Goal: Information Seeking & Learning: Learn about a topic

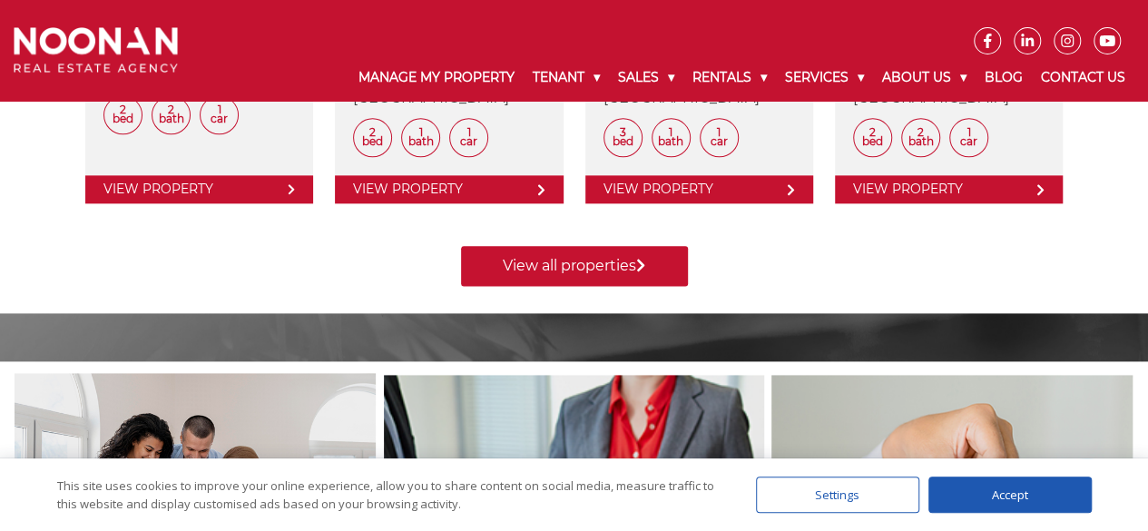
scroll to position [1005, 0]
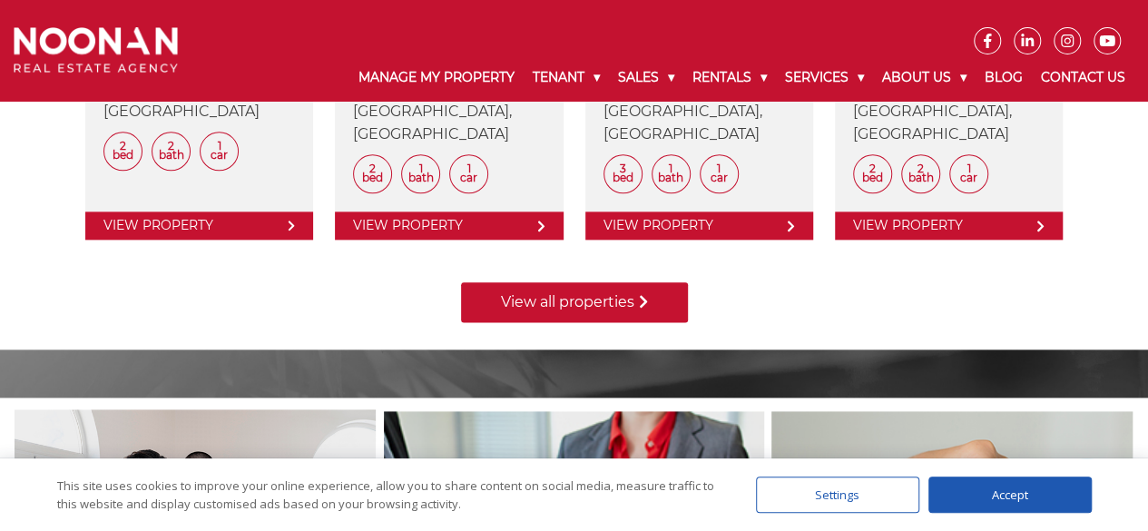
click at [604, 304] on link "View all properties" at bounding box center [574, 302] width 227 height 40
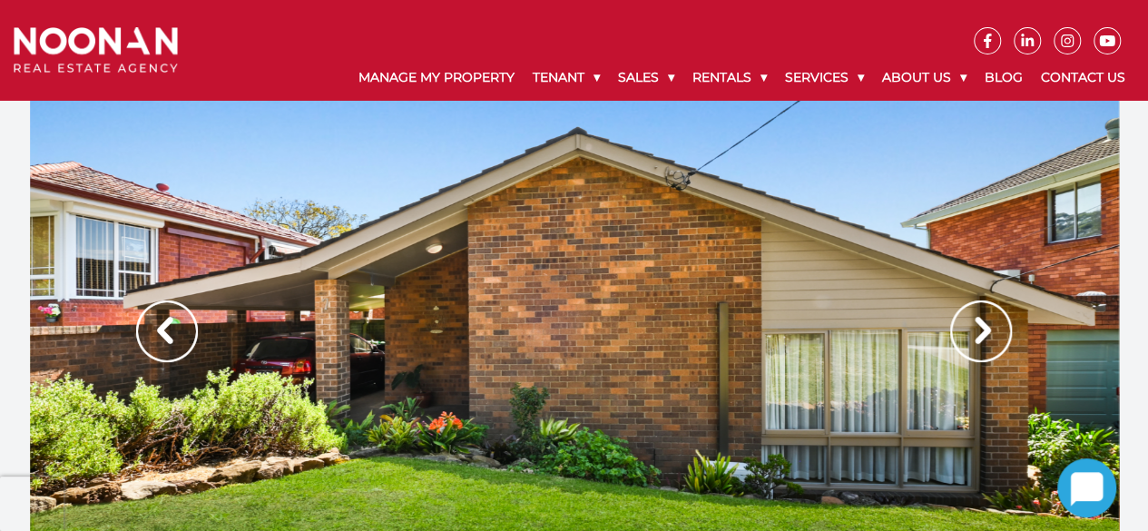
click at [982, 326] on img at bounding box center [981, 331] width 62 height 62
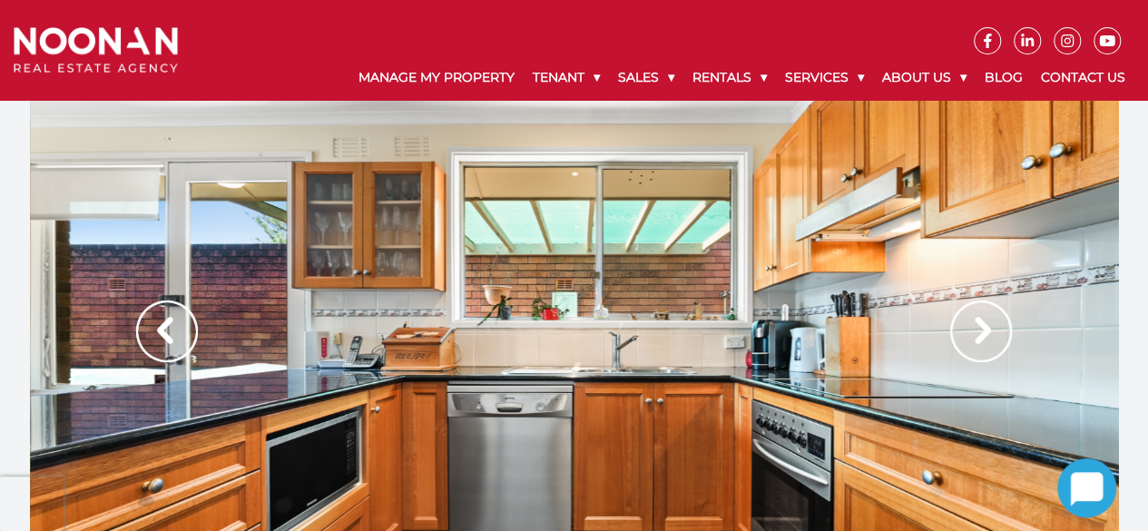
click at [982, 326] on img at bounding box center [981, 331] width 62 height 62
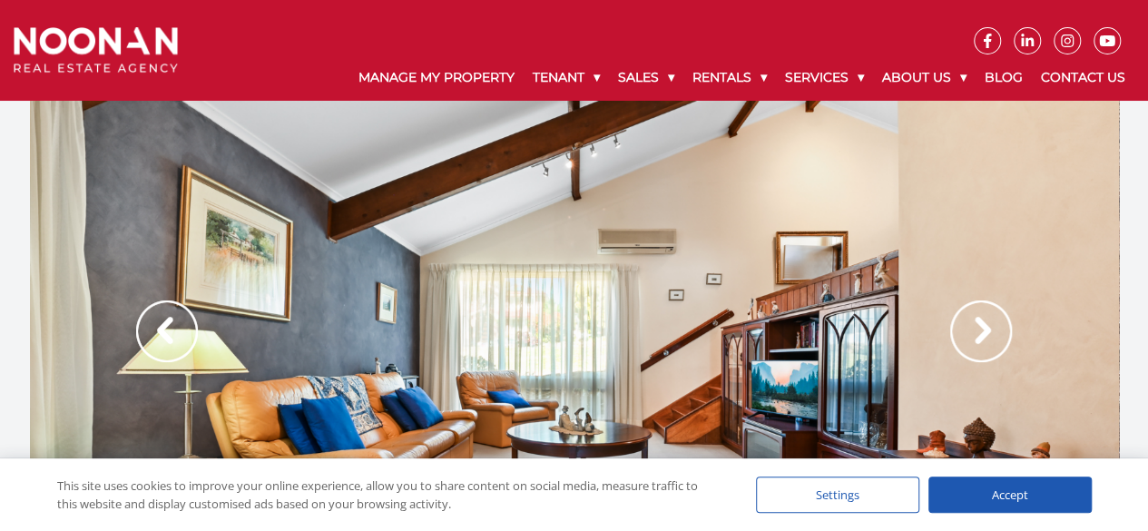
click at [982, 326] on img at bounding box center [981, 331] width 62 height 62
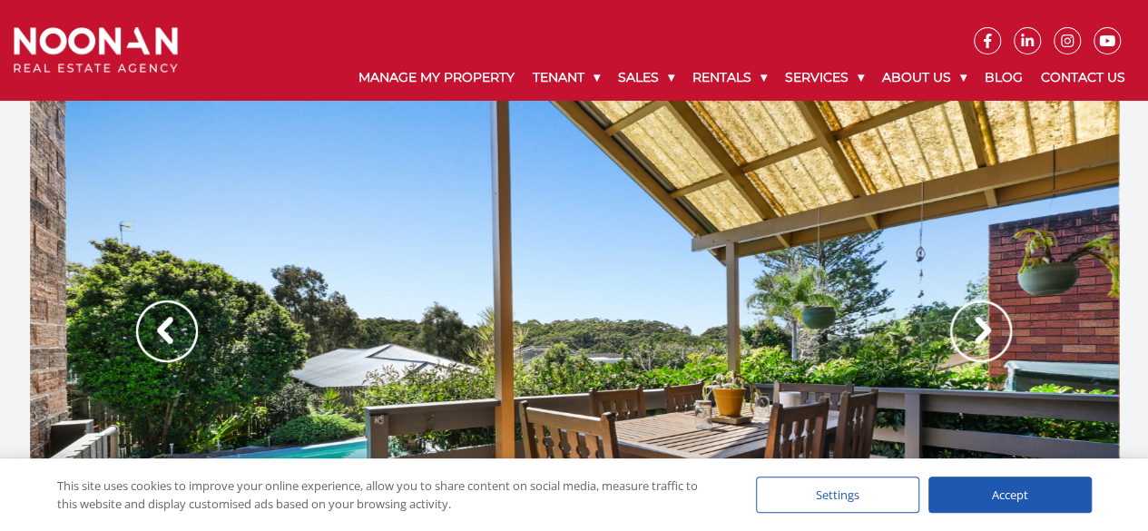
click at [982, 326] on img at bounding box center [981, 331] width 62 height 62
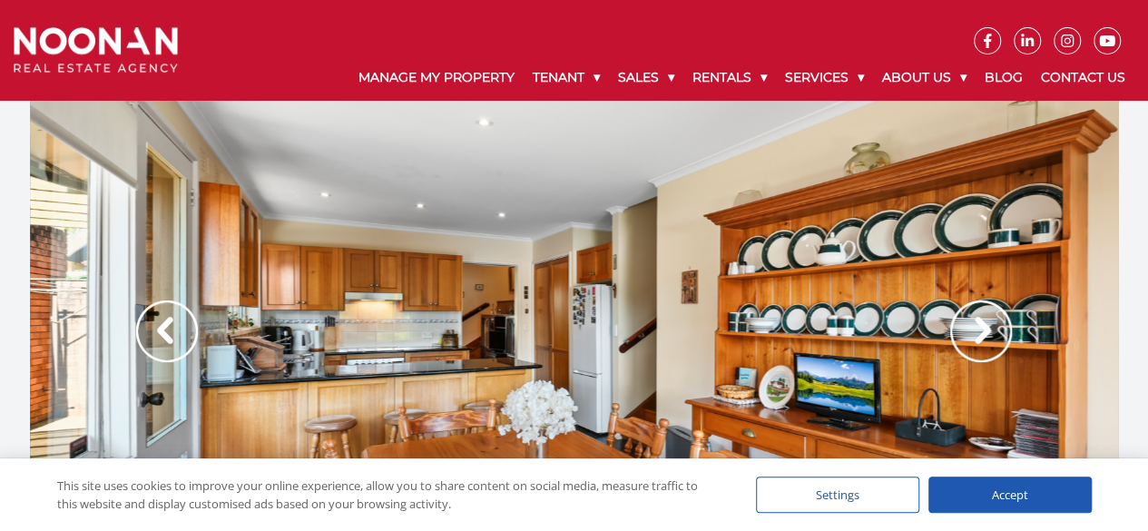
click at [982, 326] on img at bounding box center [981, 331] width 62 height 62
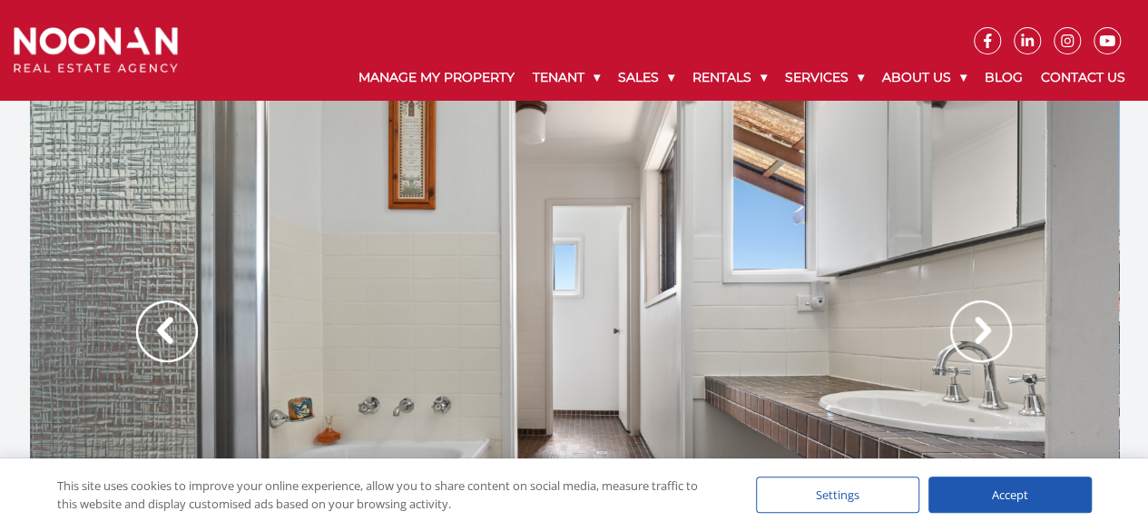
click at [982, 326] on img at bounding box center [981, 331] width 62 height 62
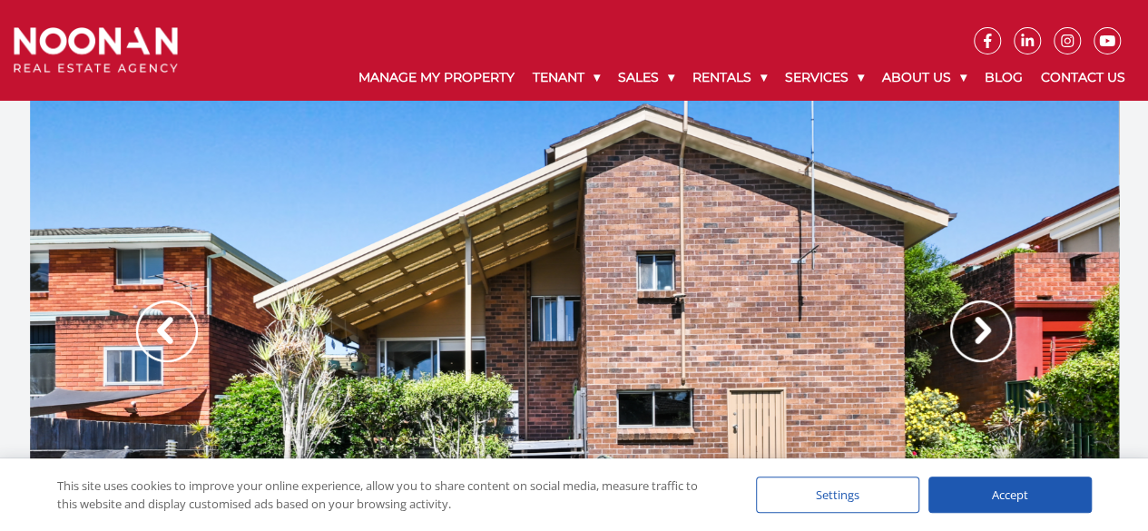
click at [982, 326] on img at bounding box center [981, 331] width 62 height 62
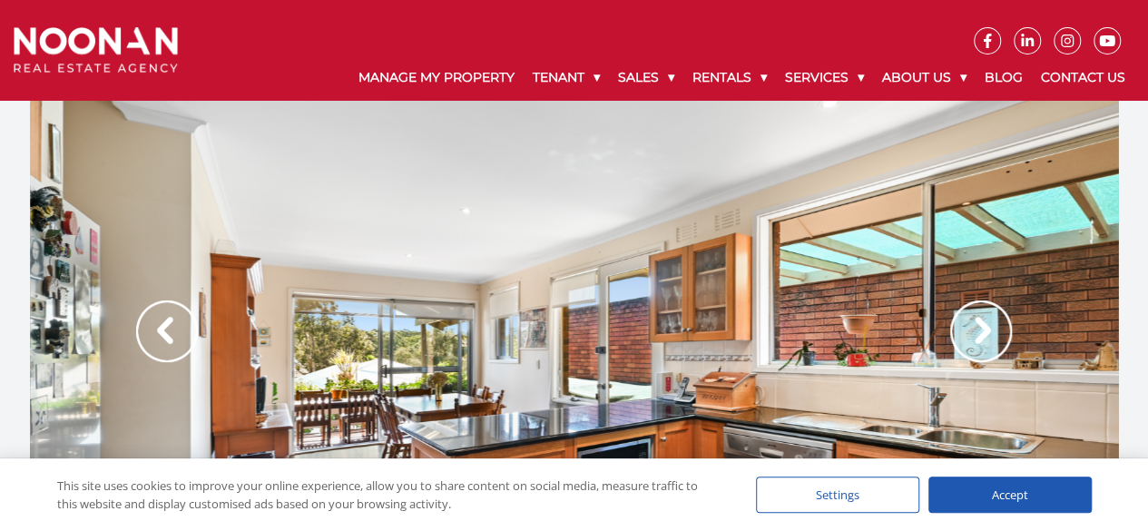
click at [982, 326] on img at bounding box center [981, 331] width 62 height 62
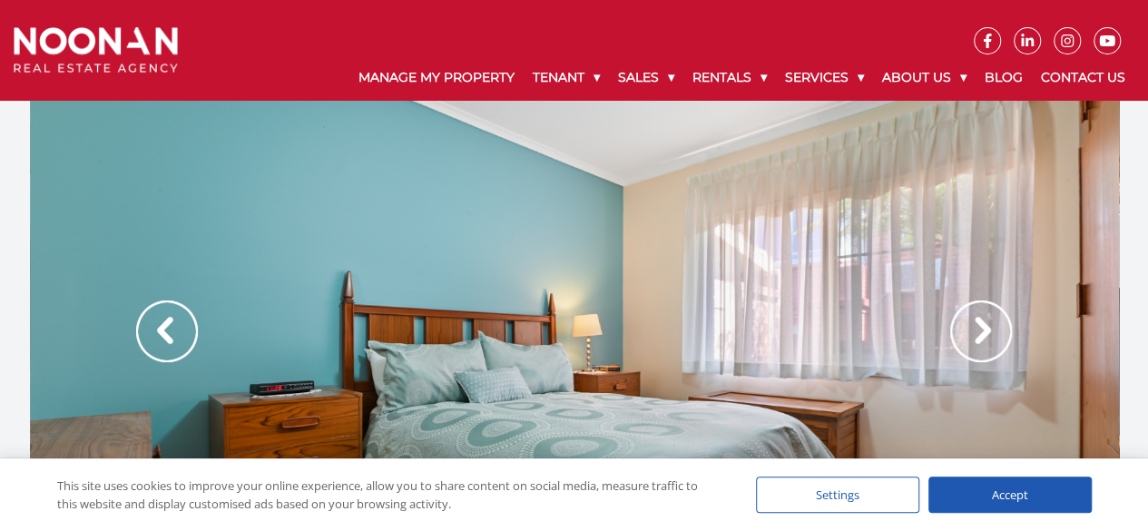
click at [982, 326] on img at bounding box center [981, 331] width 62 height 62
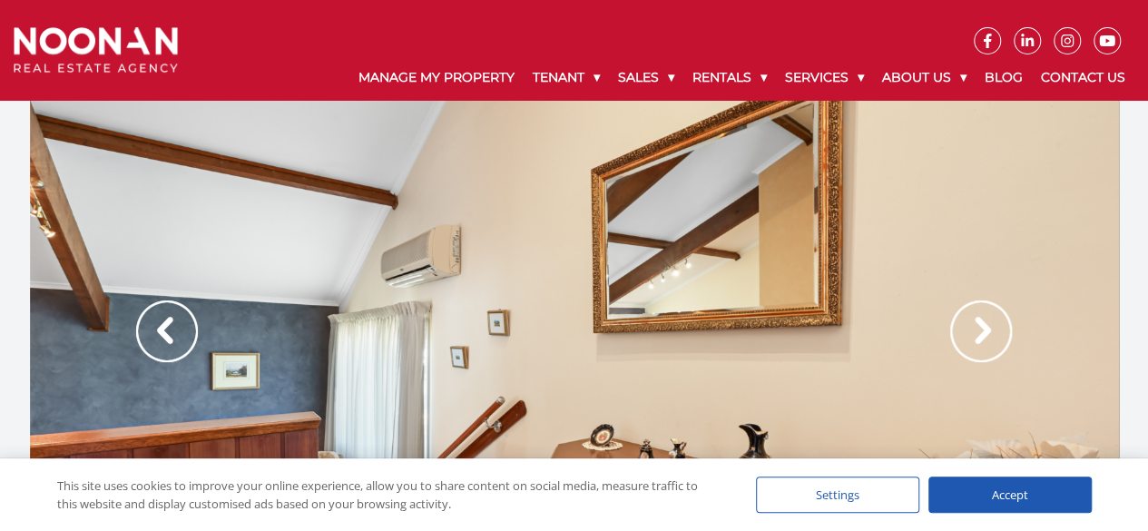
click at [982, 326] on img at bounding box center [981, 331] width 62 height 62
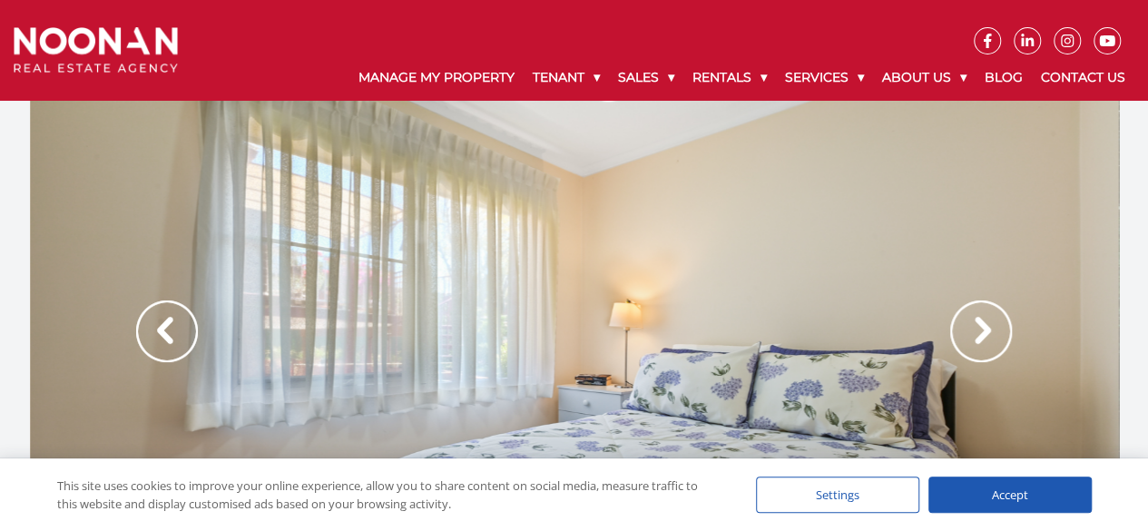
click at [982, 326] on img at bounding box center [981, 331] width 62 height 62
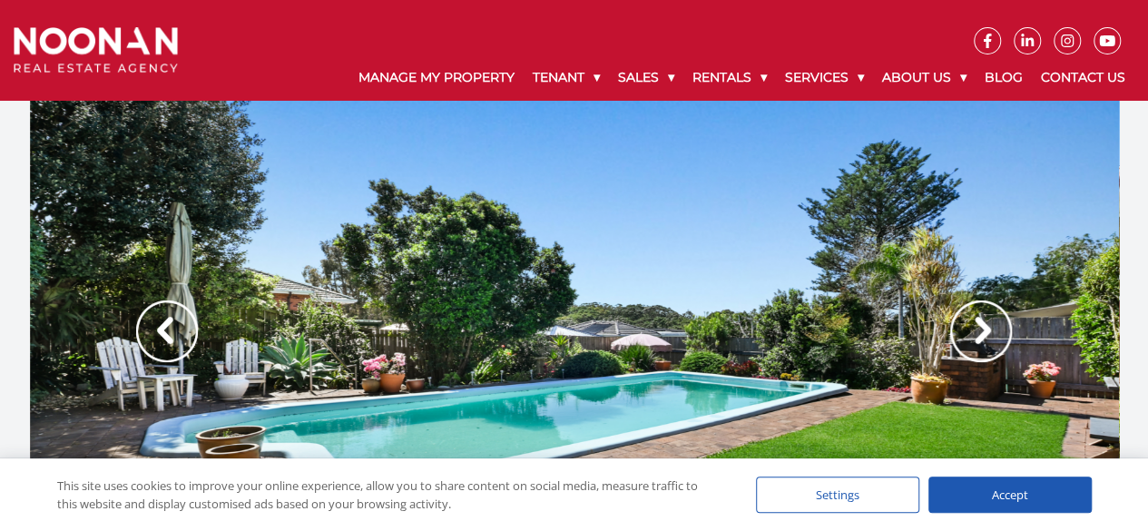
click at [982, 326] on img at bounding box center [981, 331] width 62 height 62
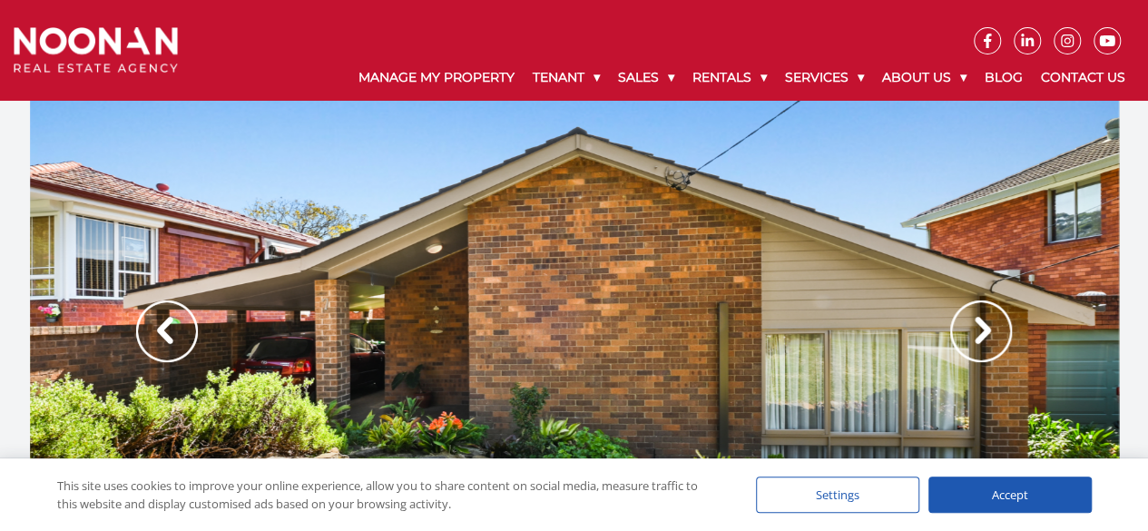
click at [982, 326] on img at bounding box center [981, 331] width 62 height 62
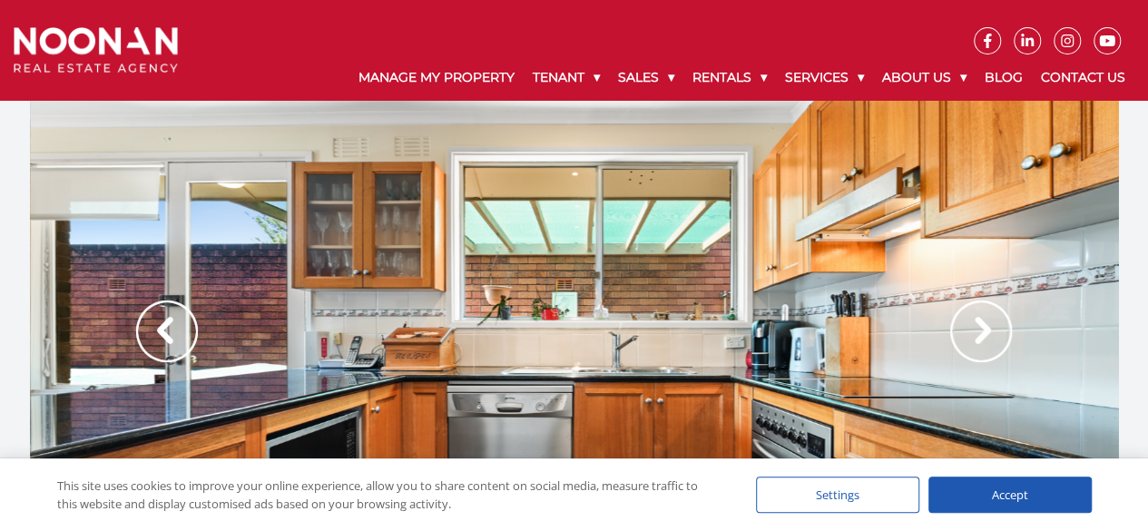
click at [982, 326] on img at bounding box center [981, 331] width 62 height 62
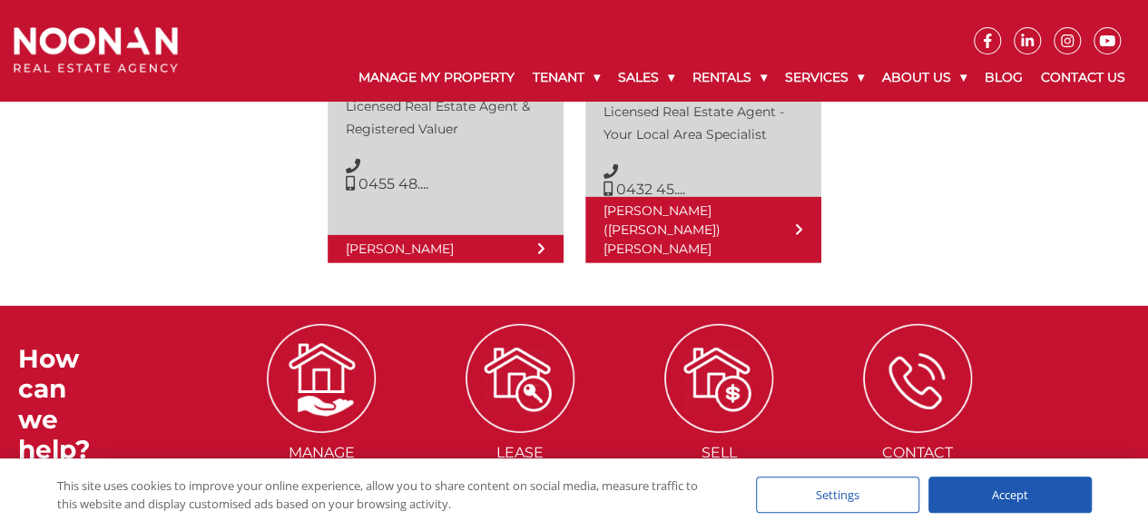
scroll to position [2747, 0]
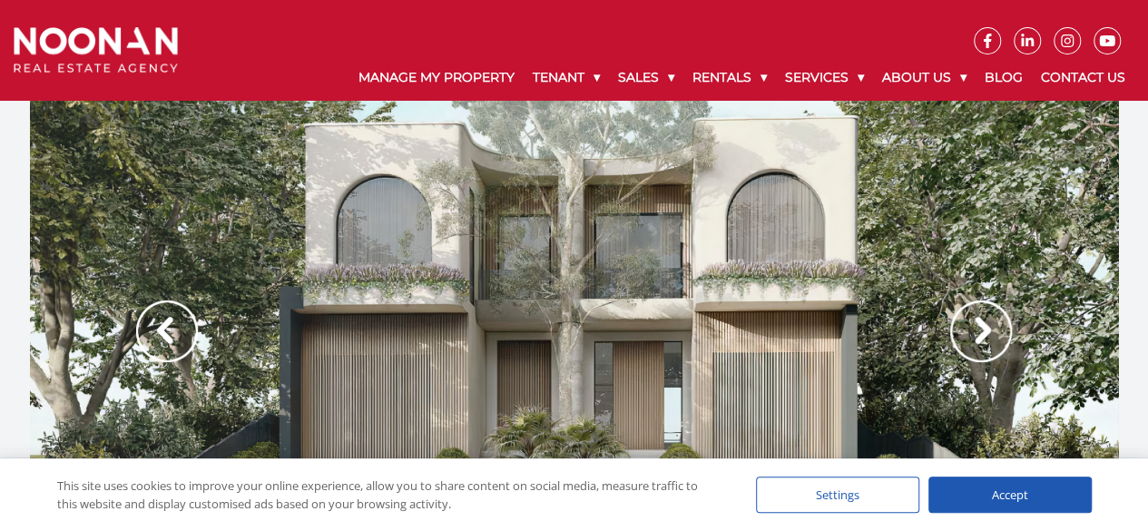
click at [987, 333] on img at bounding box center [981, 331] width 62 height 62
click at [986, 330] on img at bounding box center [981, 331] width 62 height 62
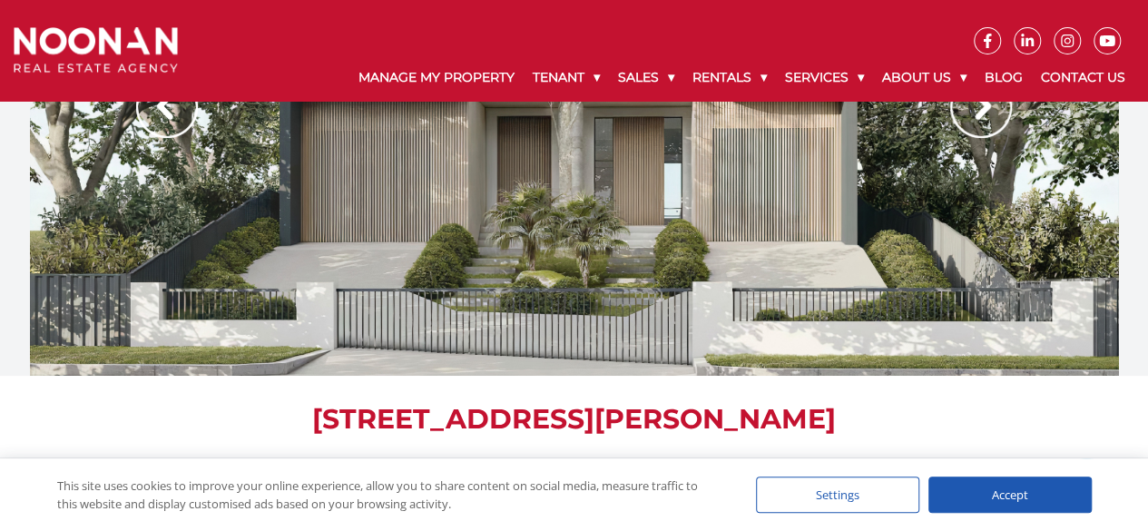
scroll to position [145, 0]
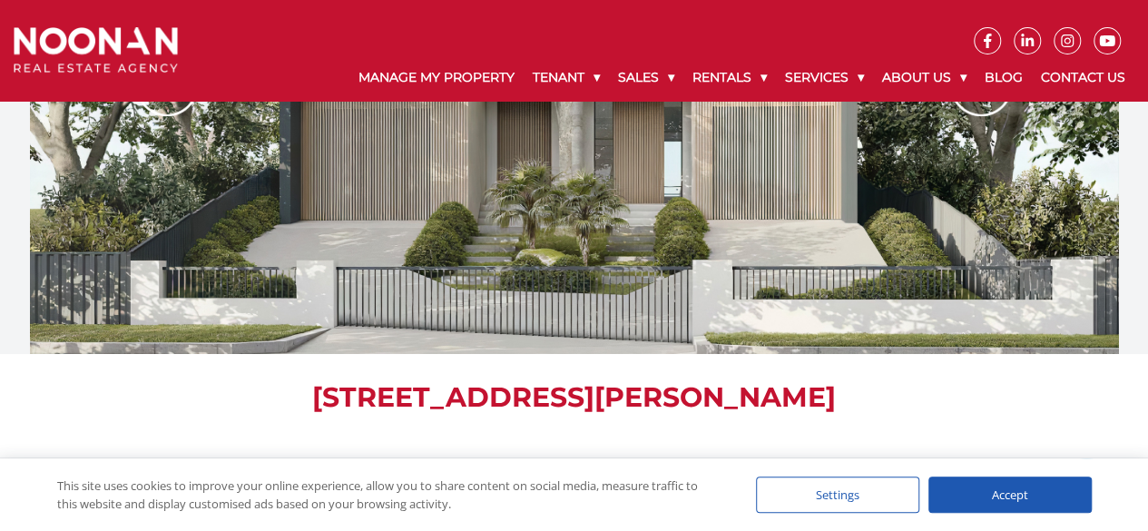
click at [993, 101] on img at bounding box center [981, 85] width 62 height 62
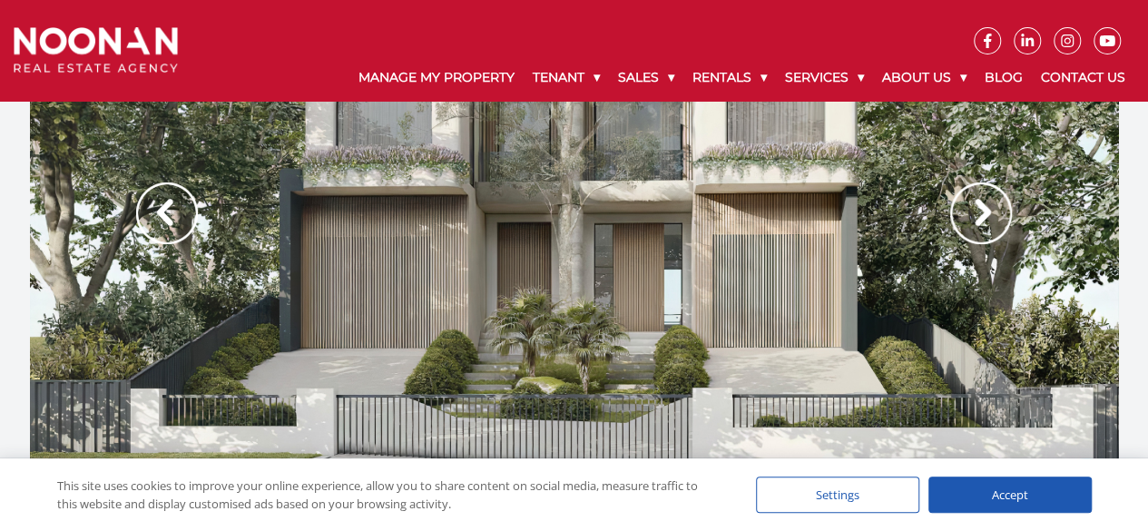
scroll to position [0, 0]
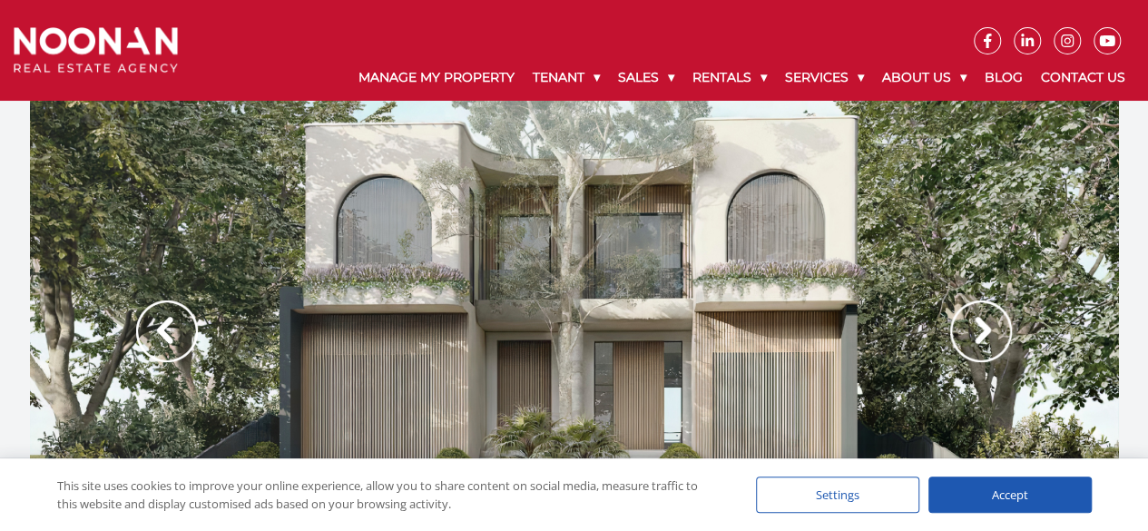
click at [156, 328] on img at bounding box center [167, 331] width 62 height 62
click at [142, 324] on img at bounding box center [167, 331] width 62 height 62
click at [989, 331] on img at bounding box center [981, 331] width 62 height 62
click at [744, 312] on div at bounding box center [574, 350] width 1089 height 499
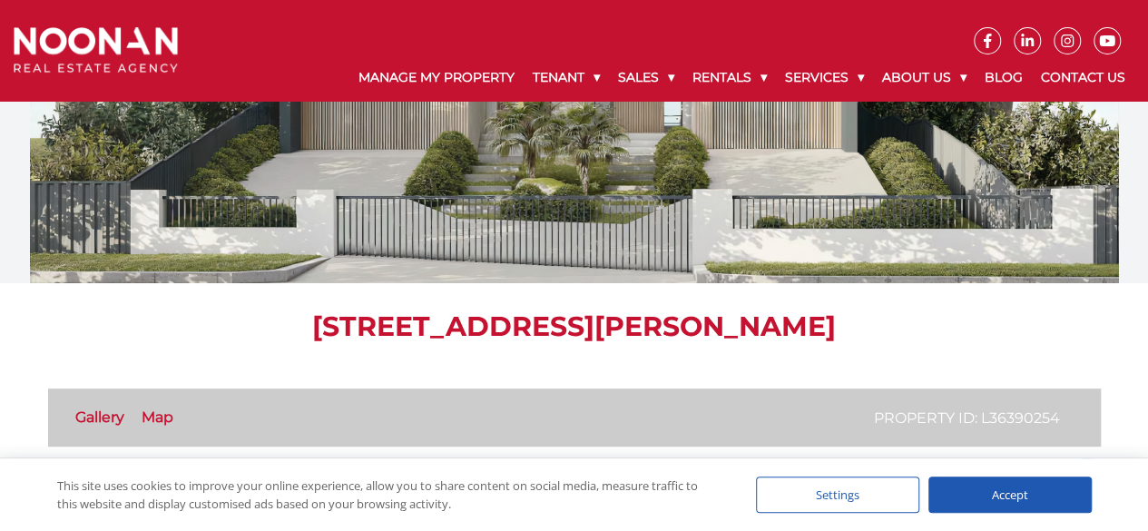
scroll to position [218, 0]
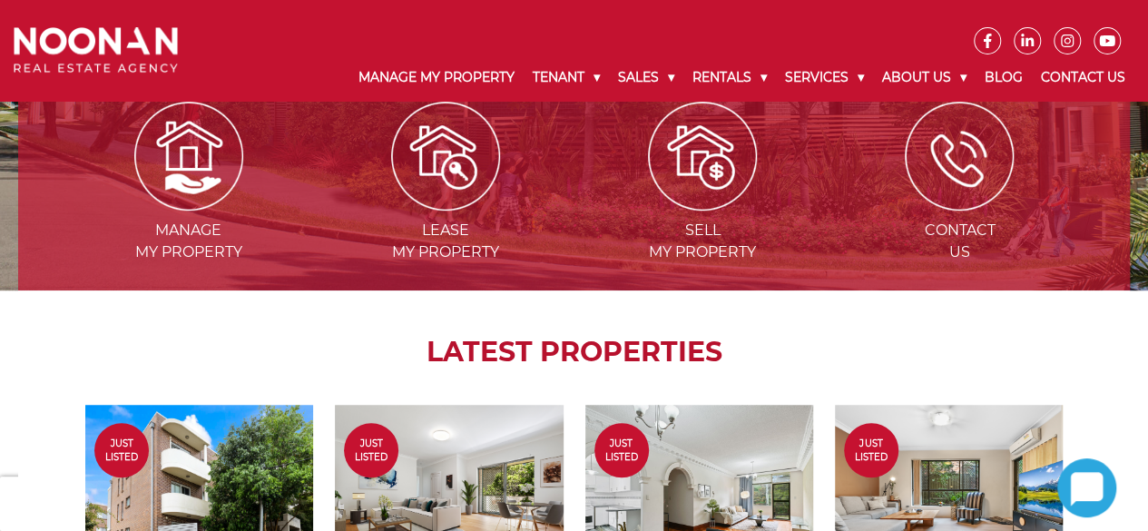
scroll to position [436, 0]
